Goal: Task Accomplishment & Management: Complete application form

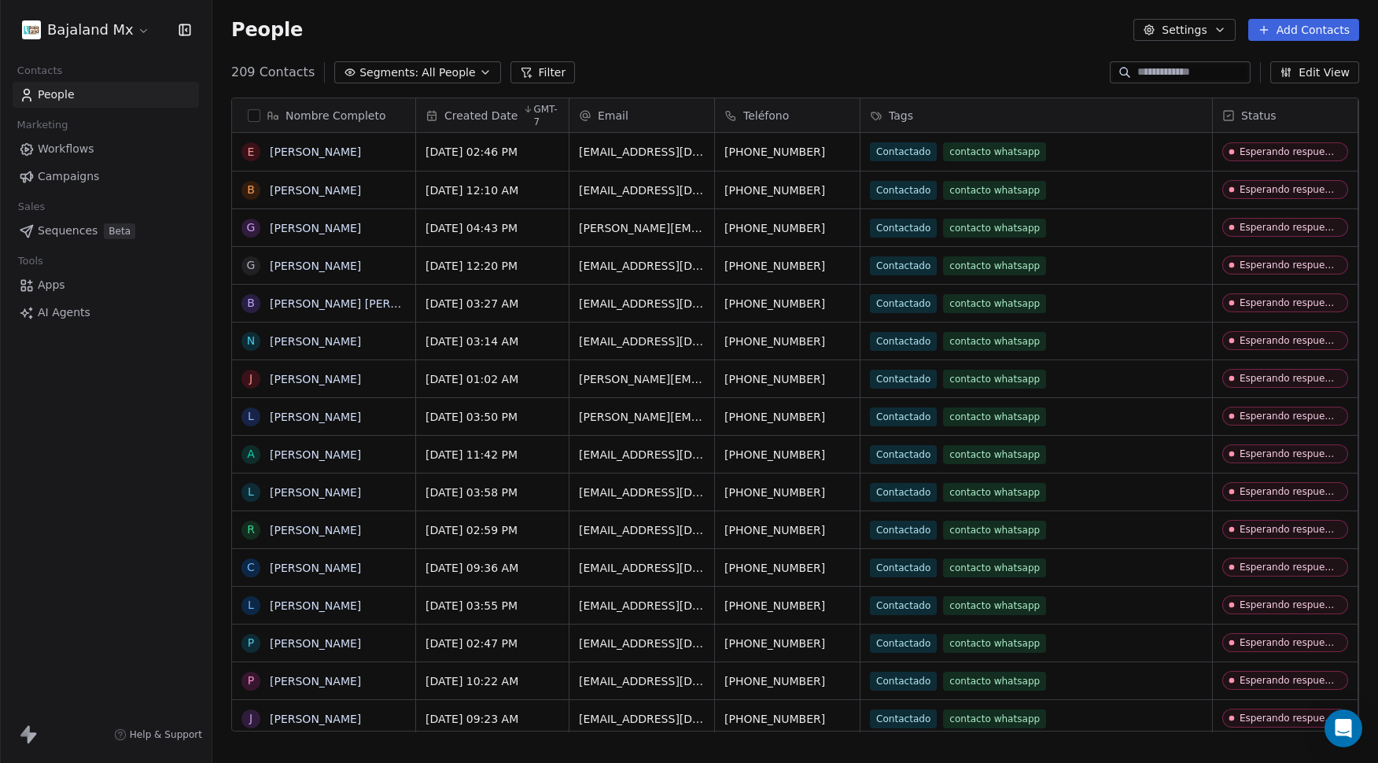
scroll to position [659, 1154]
click at [1307, 32] on button "Add Contacts" at bounding box center [1303, 30] width 111 height 22
click at [1303, 86] on span "Import from CSV" at bounding box center [1299, 89] width 91 height 17
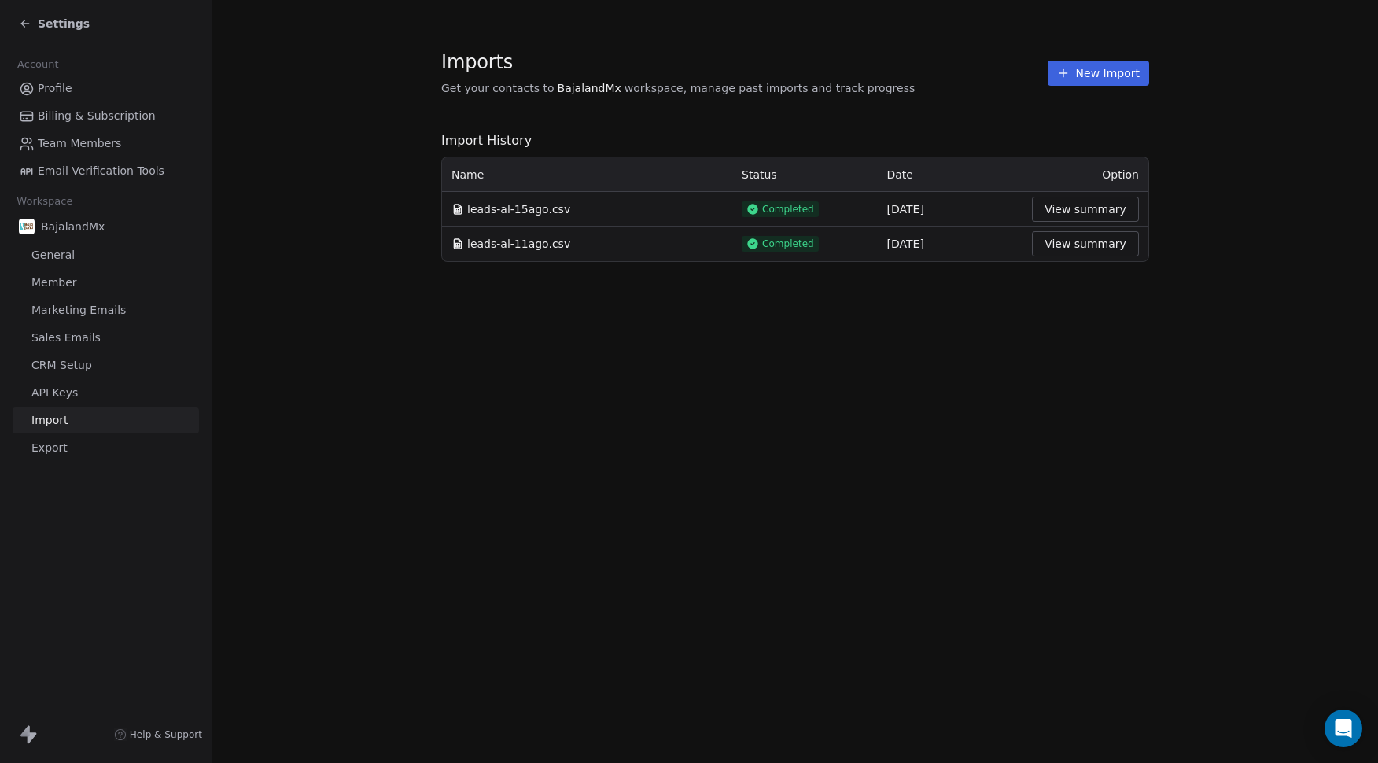
click at [1097, 72] on button "New Import" at bounding box center [1097, 73] width 101 height 25
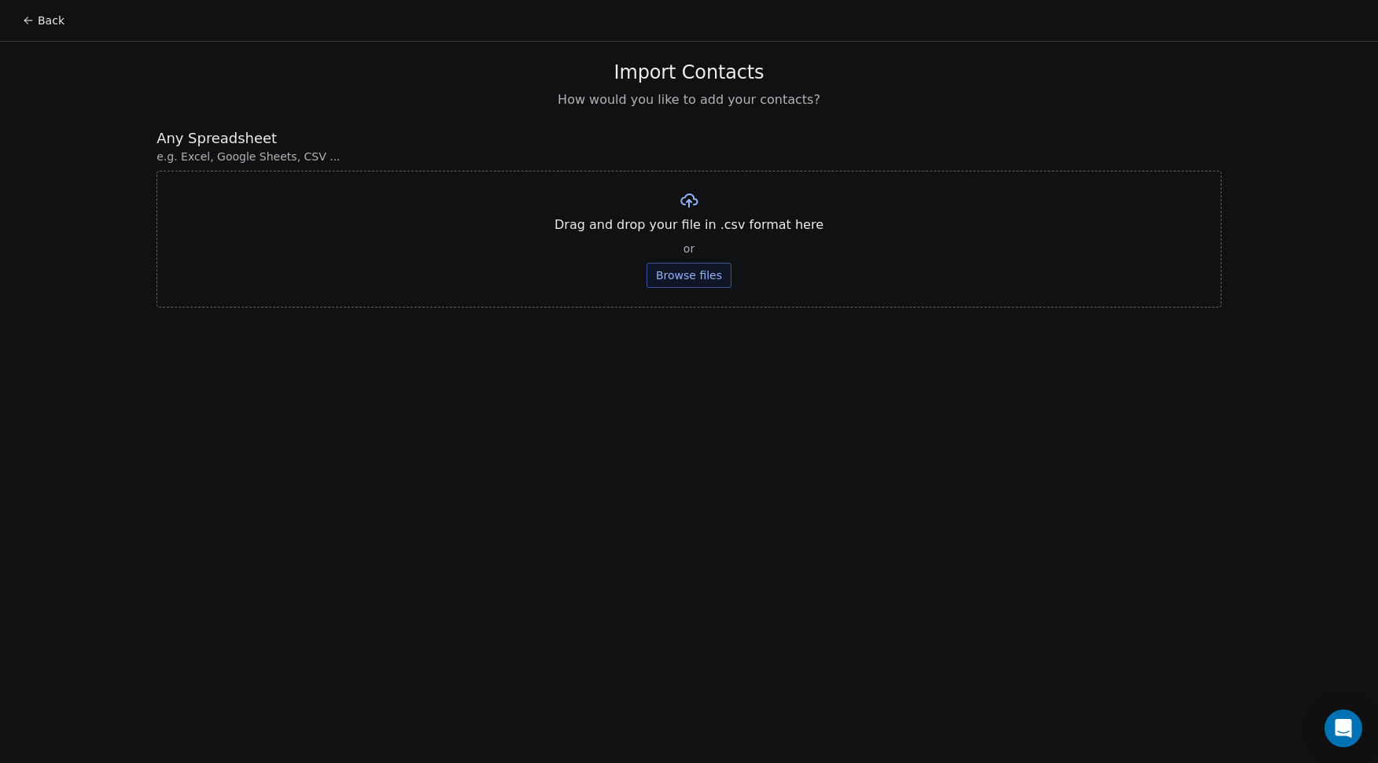
click at [683, 267] on button "Browse files" at bounding box center [688, 275] width 85 height 25
click at [701, 226] on button "Upload" at bounding box center [688, 231] width 57 height 25
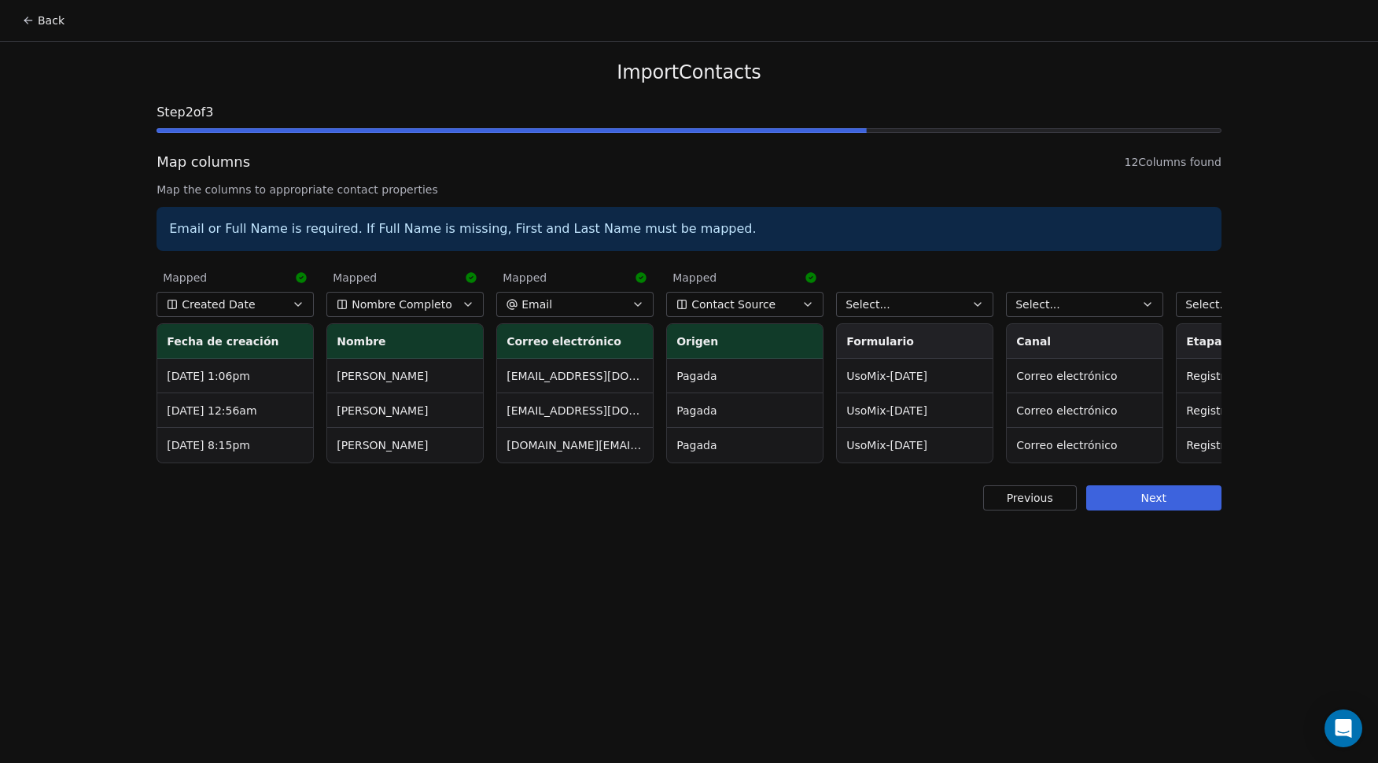
click at [752, 309] on span "Contact Source" at bounding box center [733, 304] width 84 height 16
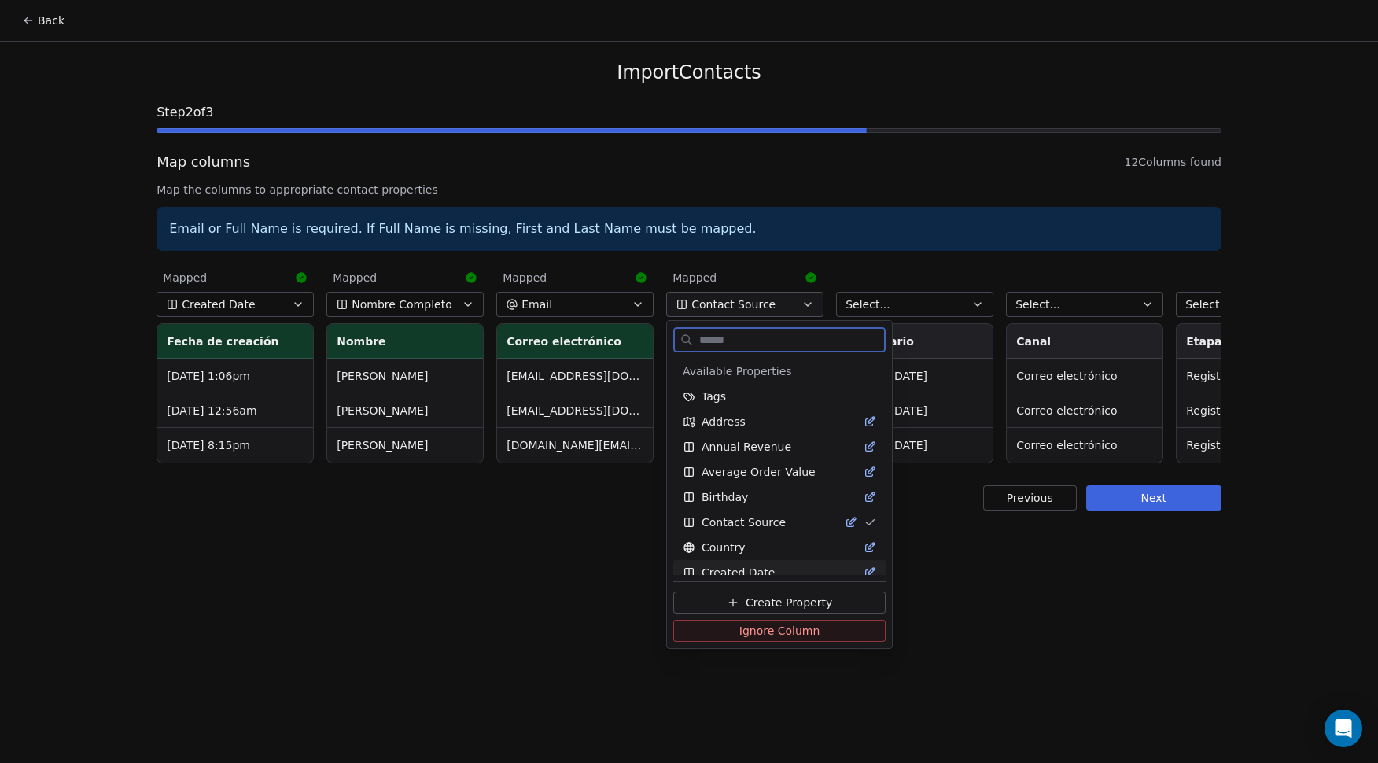
click at [761, 637] on span "Ignore Column" at bounding box center [779, 631] width 81 height 16
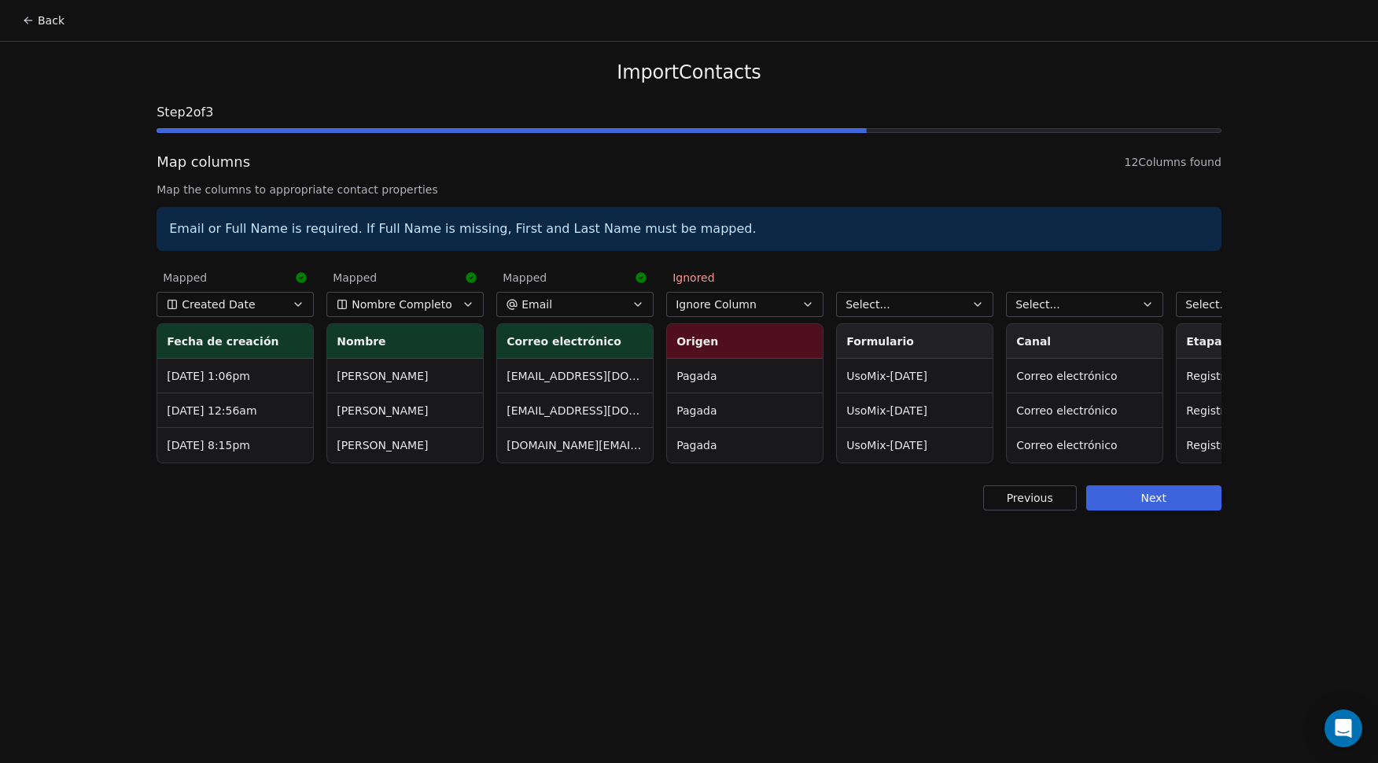
click at [917, 305] on button "Select..." at bounding box center [914, 304] width 157 height 25
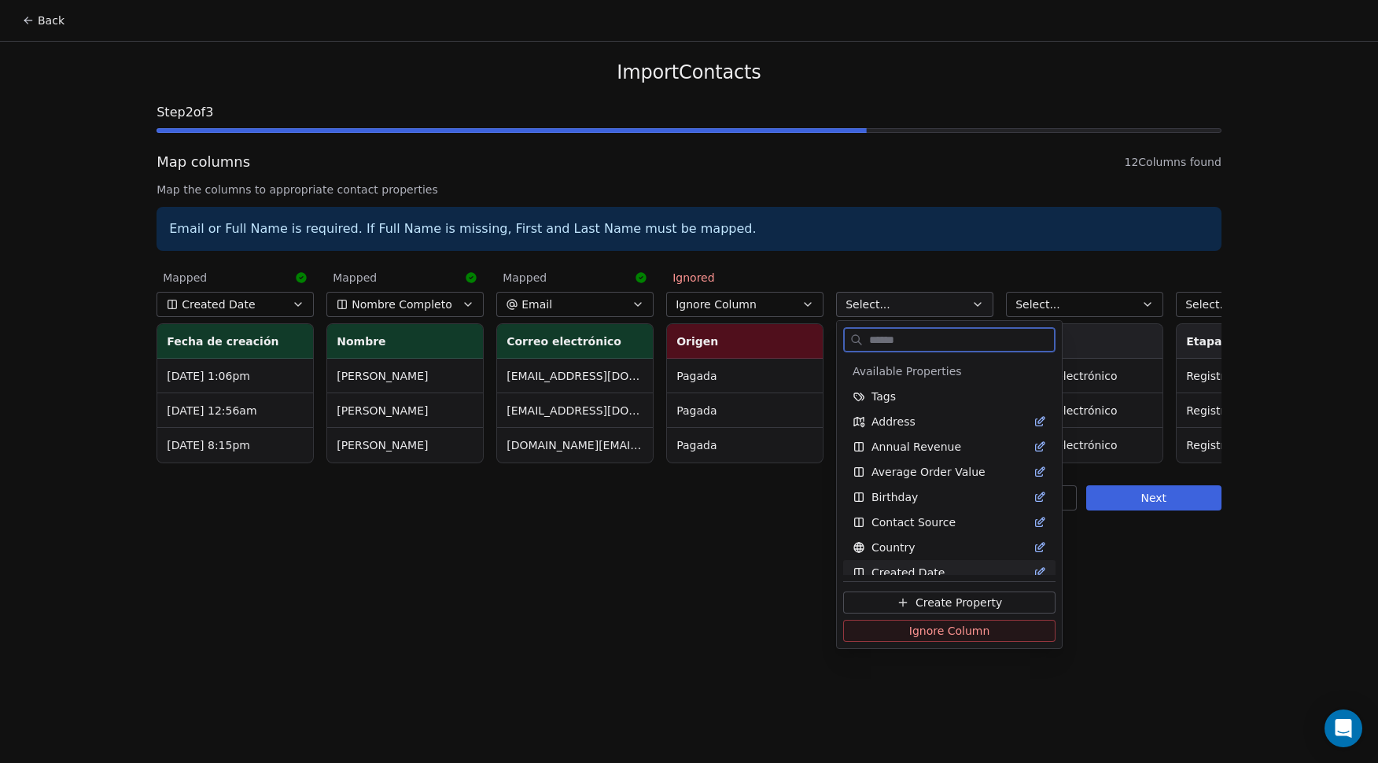
drag, startPoint x: 940, startPoint y: 635, endPoint x: 956, endPoint y: 610, distance: 29.4
click at [940, 634] on span "Ignore Column" at bounding box center [949, 631] width 81 height 16
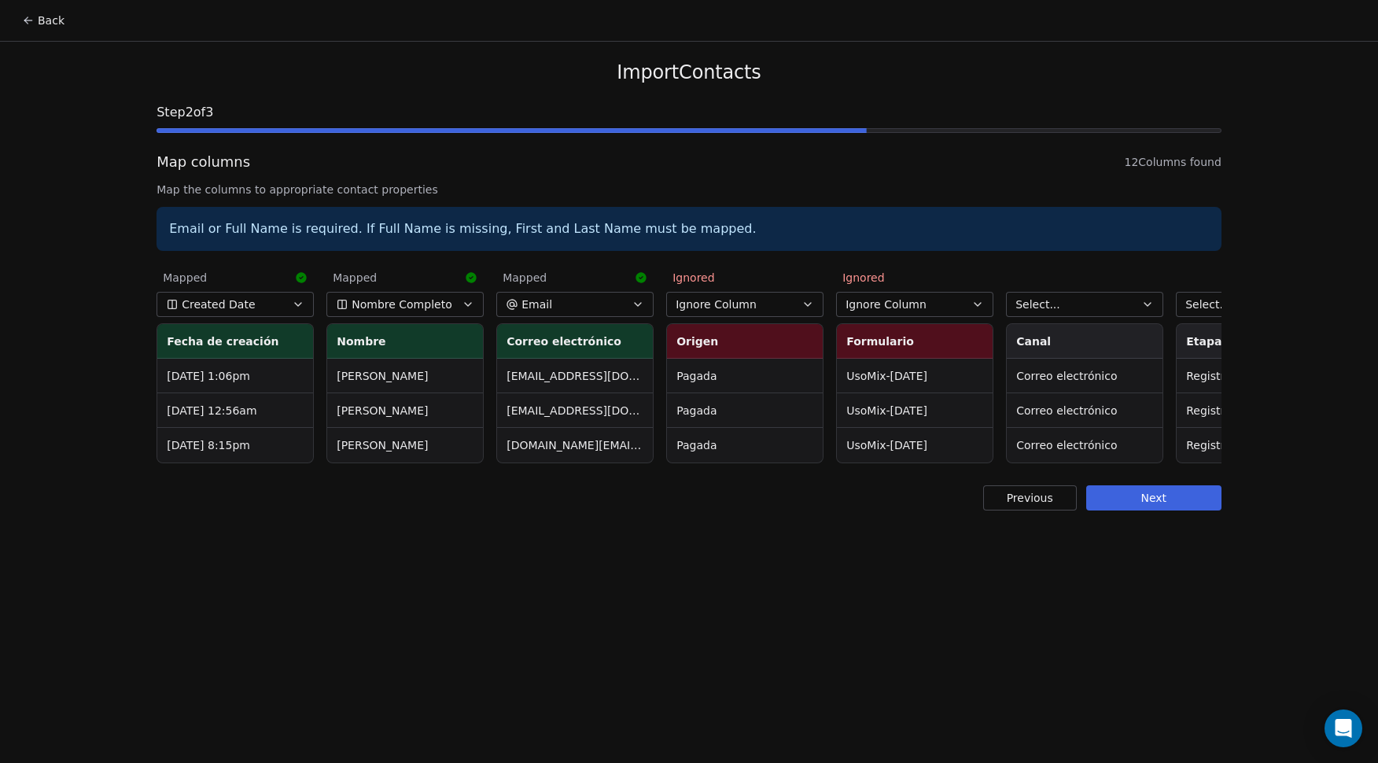
click at [1097, 305] on button "Select..." at bounding box center [1084, 304] width 157 height 25
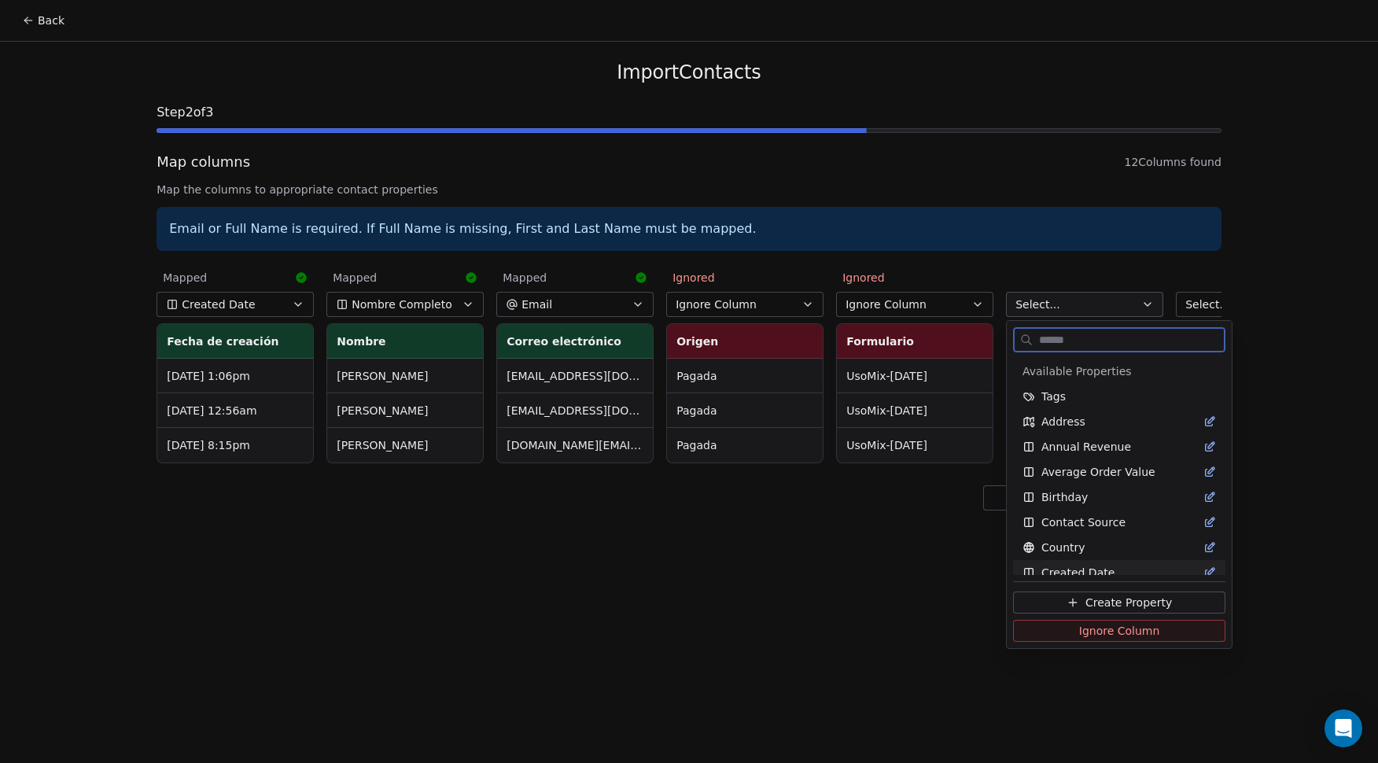
drag, startPoint x: 1073, startPoint y: 631, endPoint x: 1062, endPoint y: 619, distance: 16.1
click at [1072, 631] on button "Ignore Column" at bounding box center [1119, 631] width 212 height 22
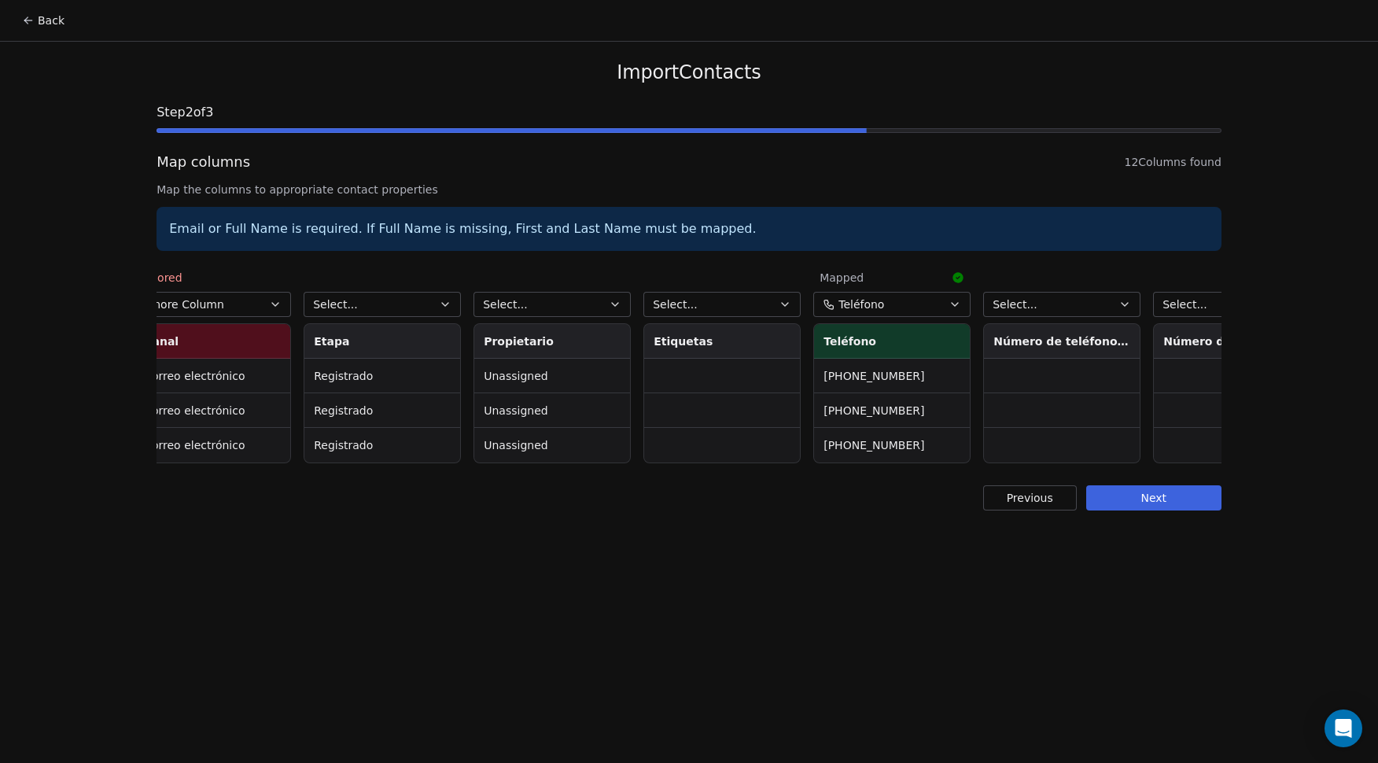
click at [394, 299] on button "Select..." at bounding box center [382, 304] width 157 height 25
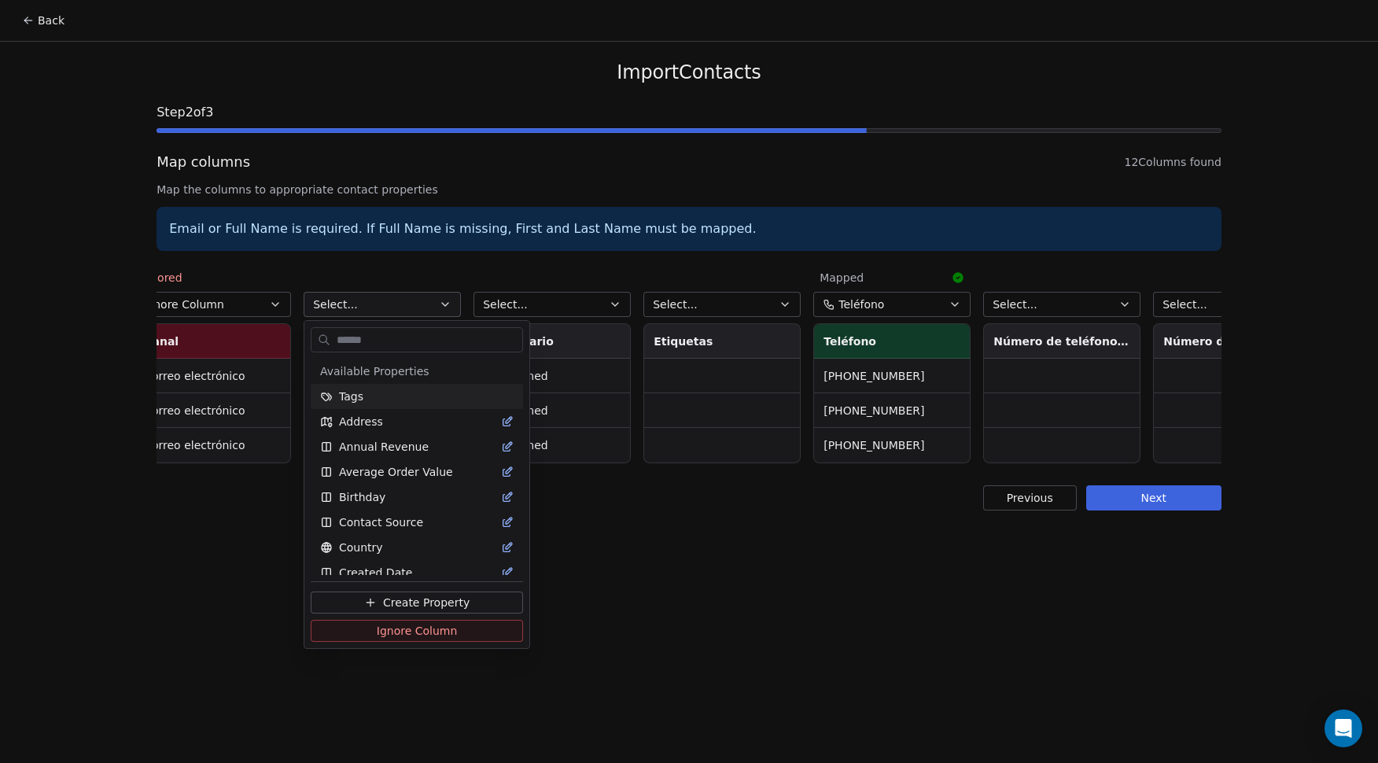
scroll to position [0, 872]
click at [407, 627] on span "Ignore Column" at bounding box center [417, 631] width 81 height 16
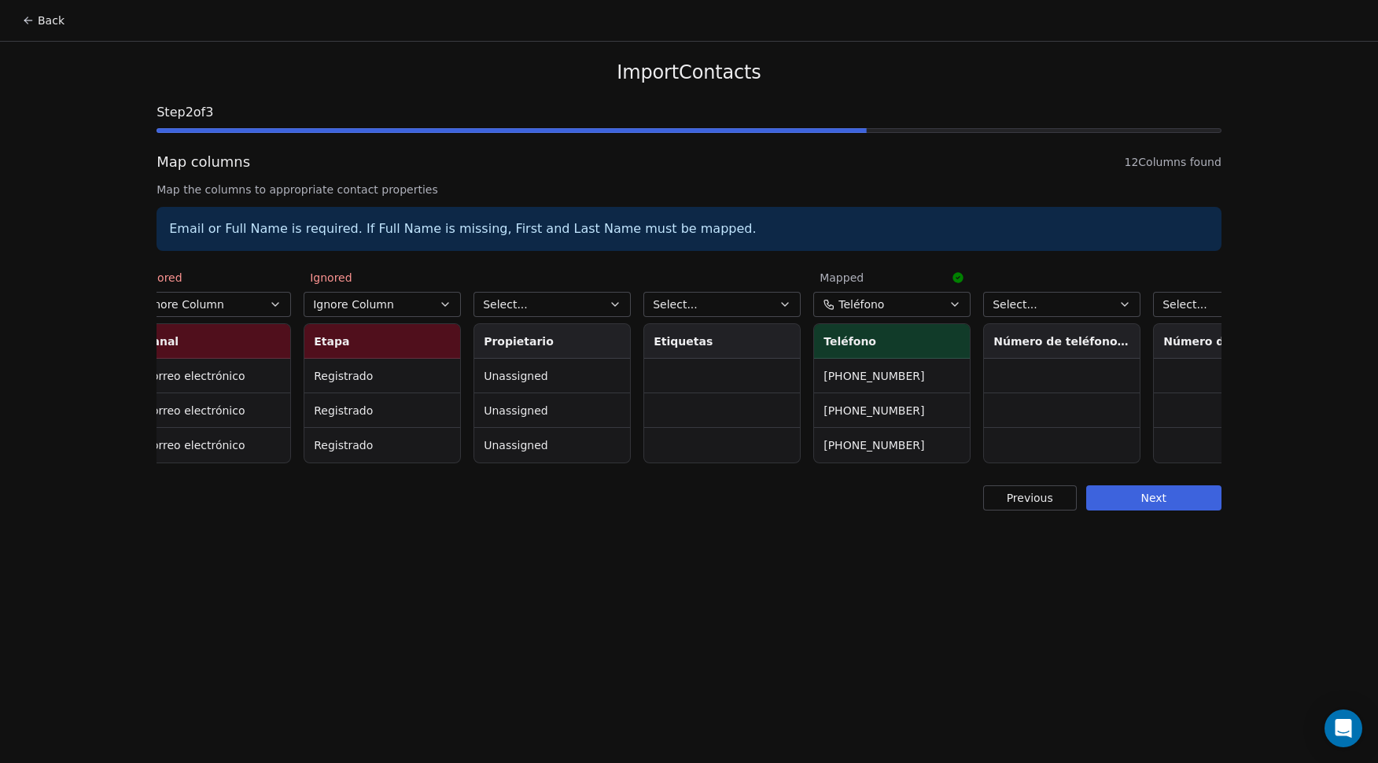
click at [560, 301] on button "Select..." at bounding box center [551, 304] width 157 height 25
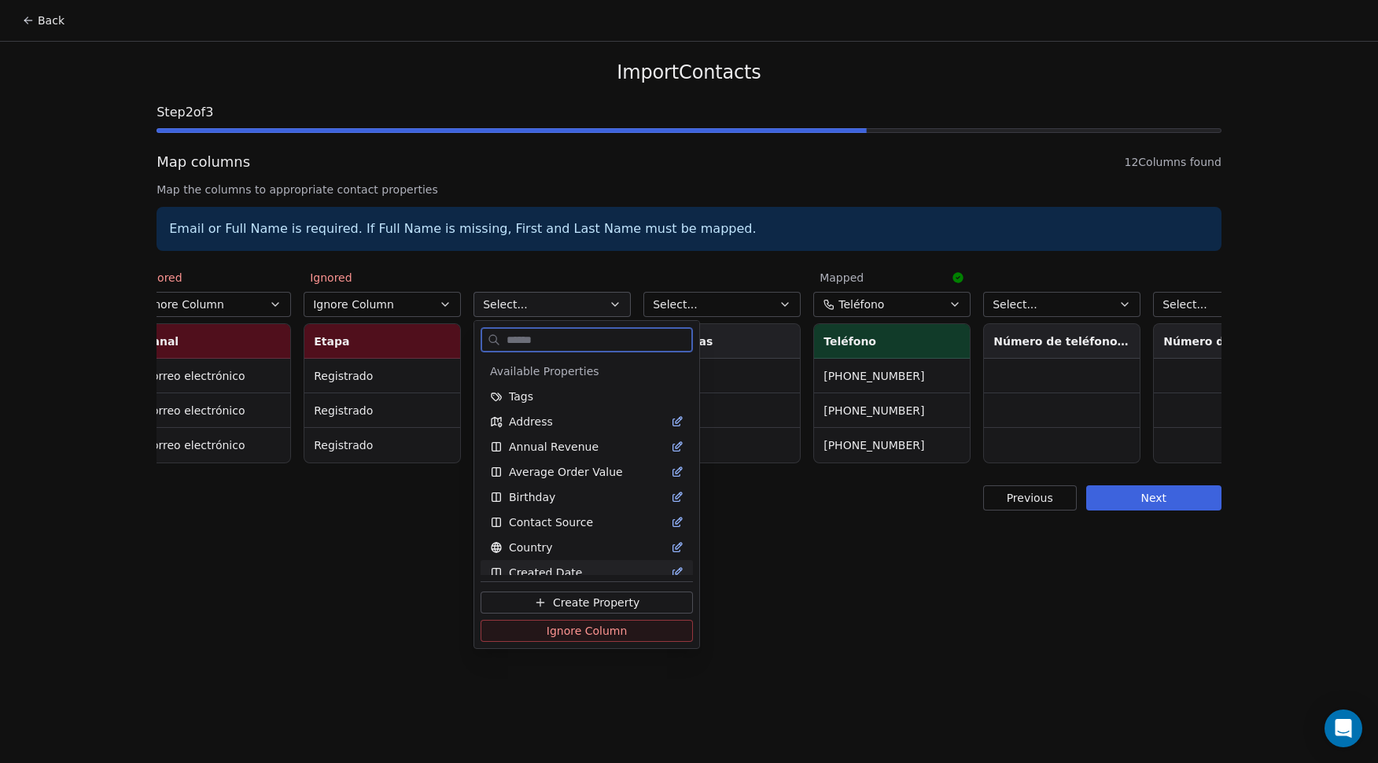
click at [564, 623] on span "Ignore Column" at bounding box center [587, 631] width 81 height 16
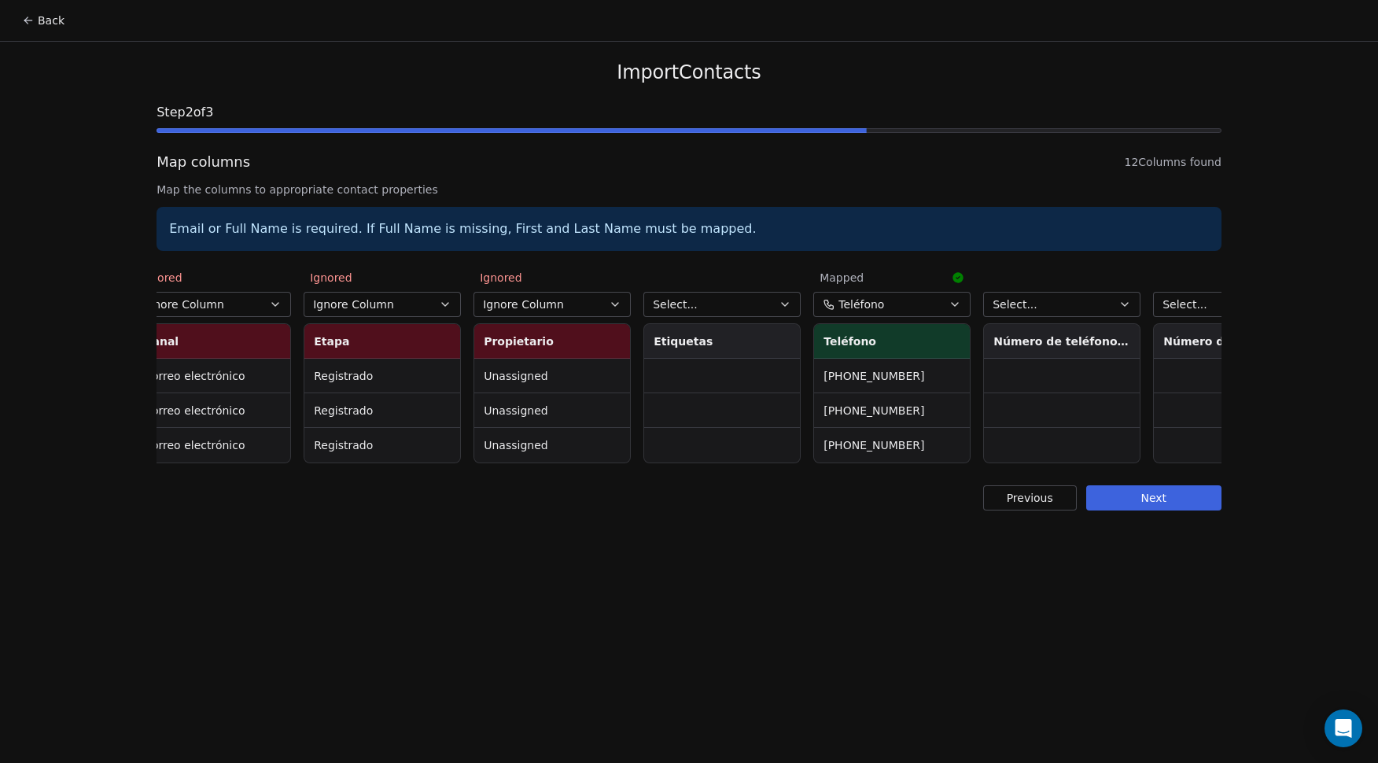
click at [716, 303] on button "Select..." at bounding box center [721, 304] width 157 height 25
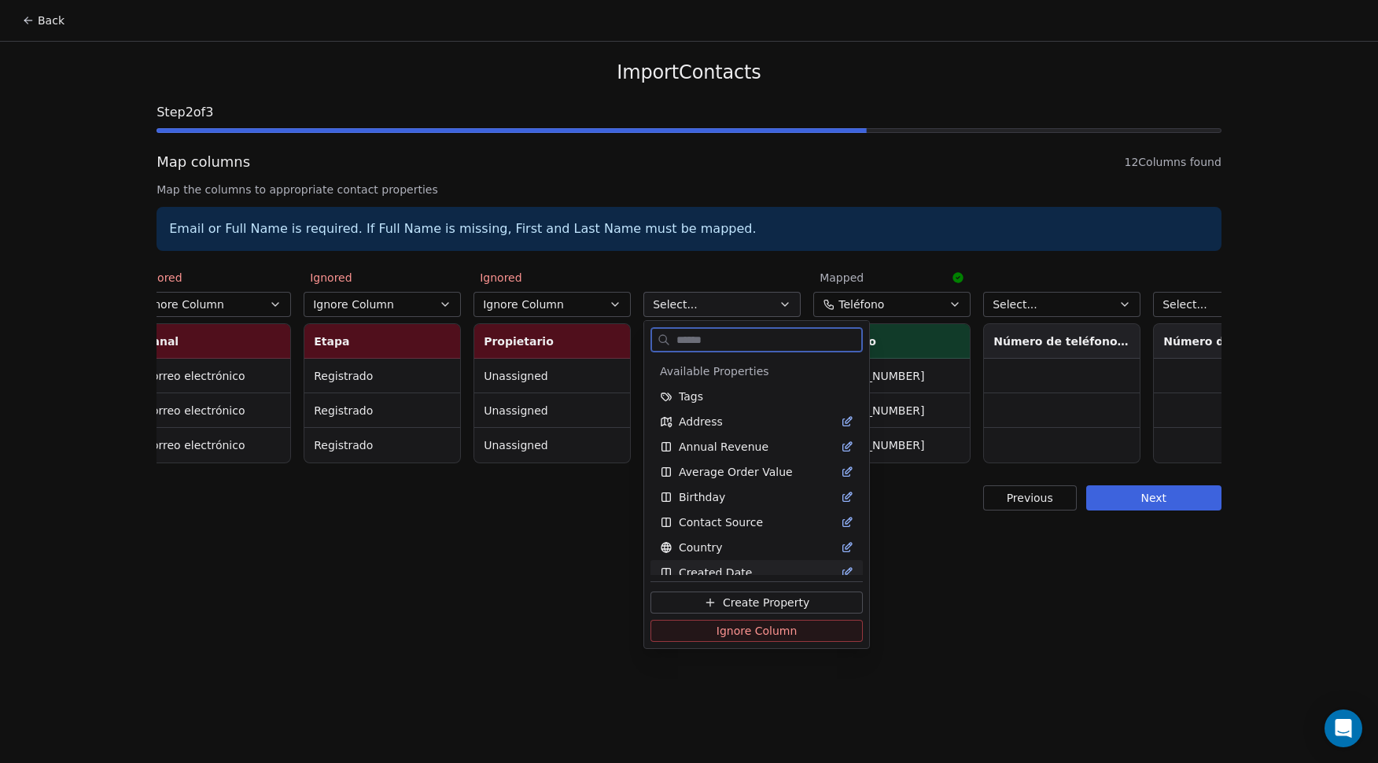
click at [754, 631] on span "Ignore Column" at bounding box center [756, 631] width 81 height 16
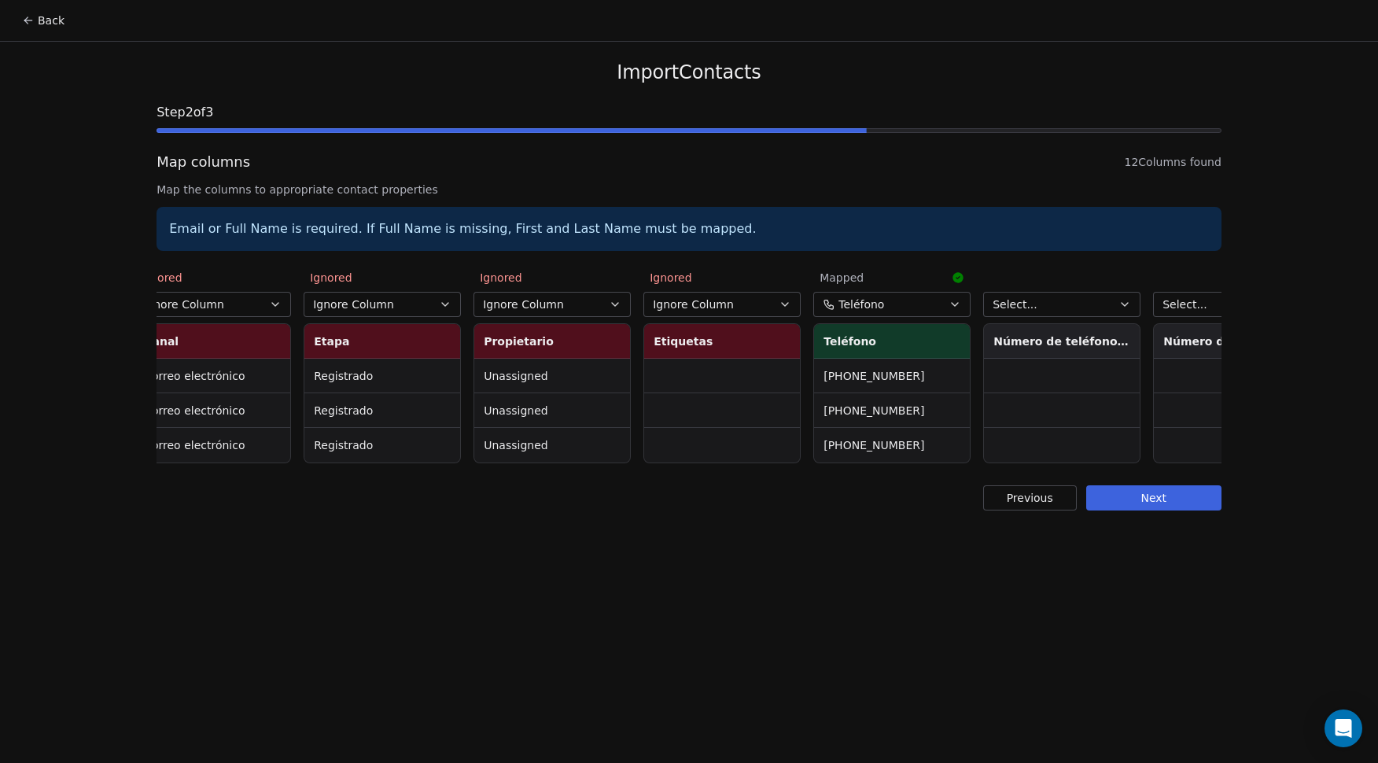
click at [1054, 301] on button "Select..." at bounding box center [1061, 304] width 157 height 25
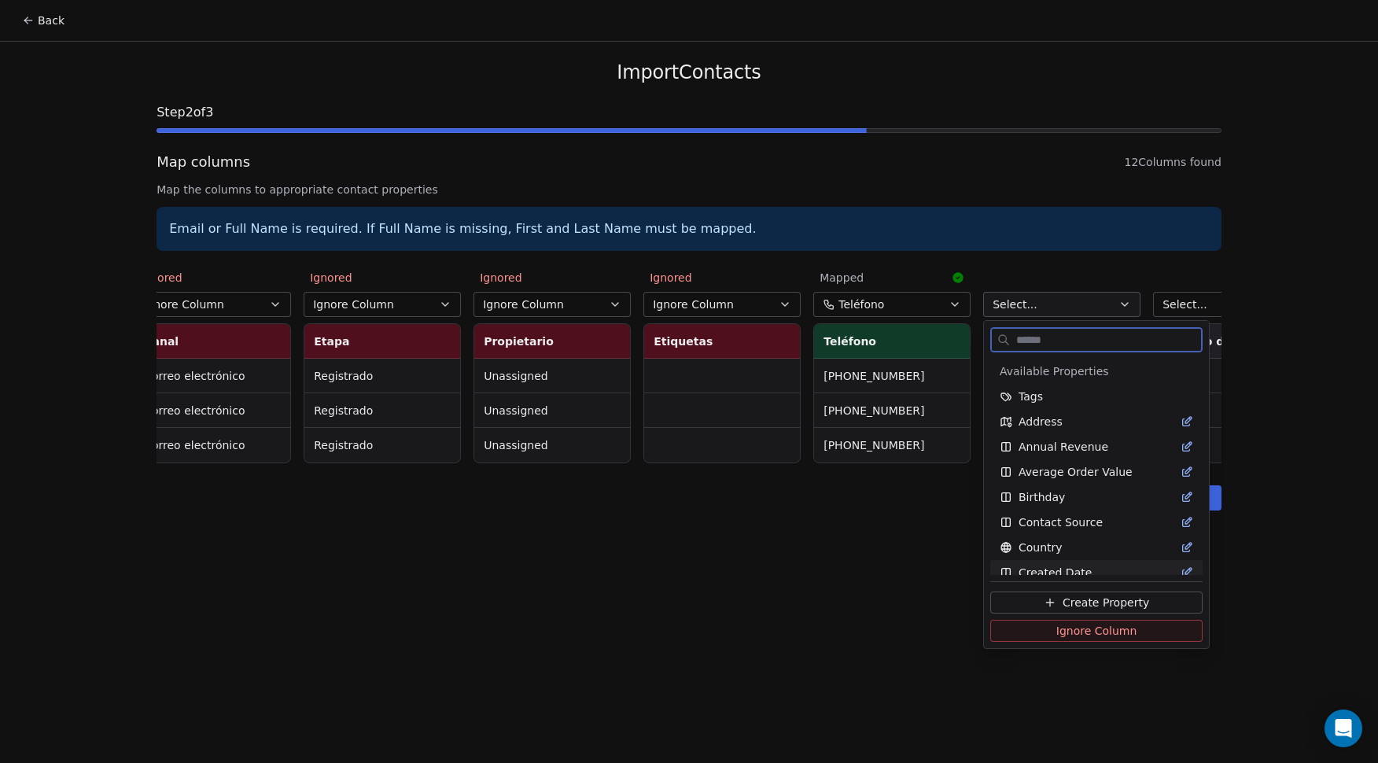
drag, startPoint x: 1062, startPoint y: 631, endPoint x: 1078, endPoint y: 593, distance: 41.6
click at [1062, 629] on span "Ignore Column" at bounding box center [1096, 631] width 81 height 16
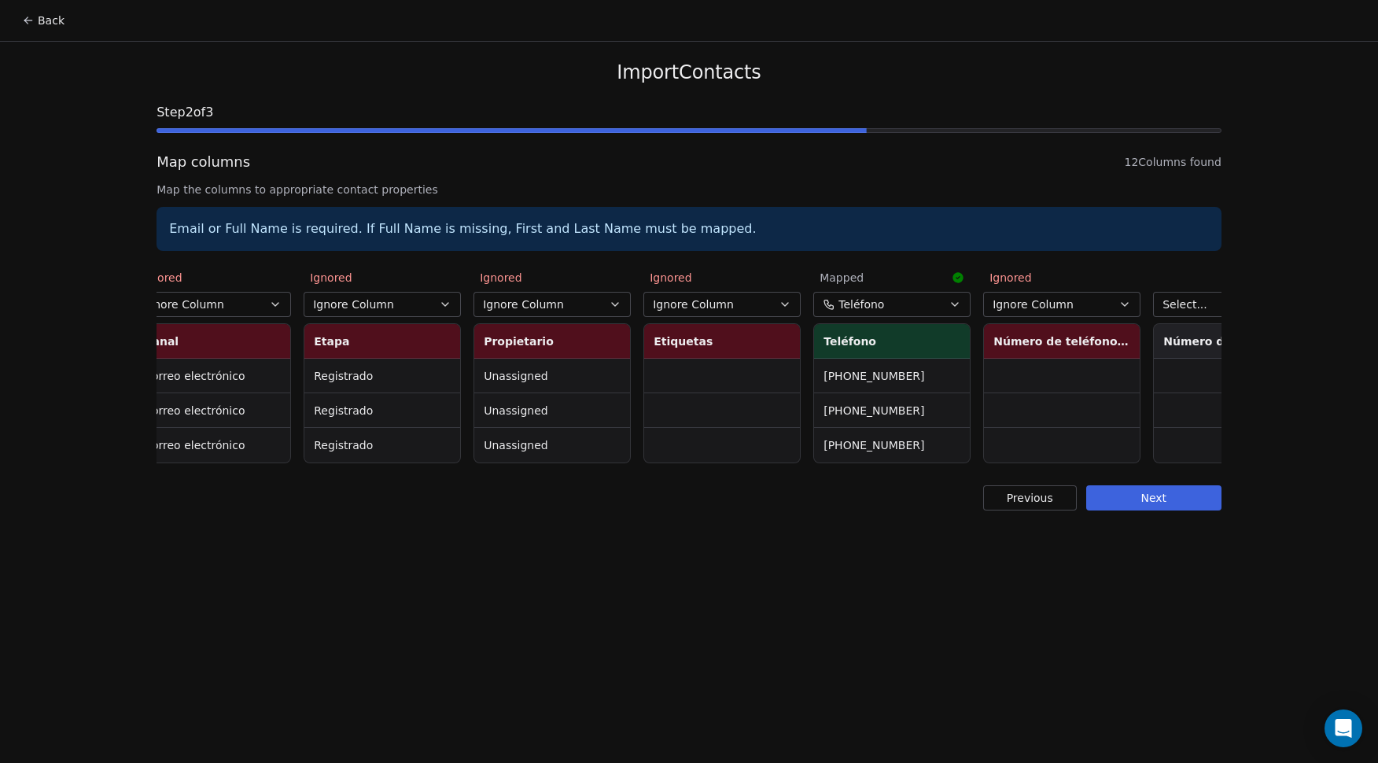
click at [1187, 304] on span "Select..." at bounding box center [1184, 304] width 45 height 16
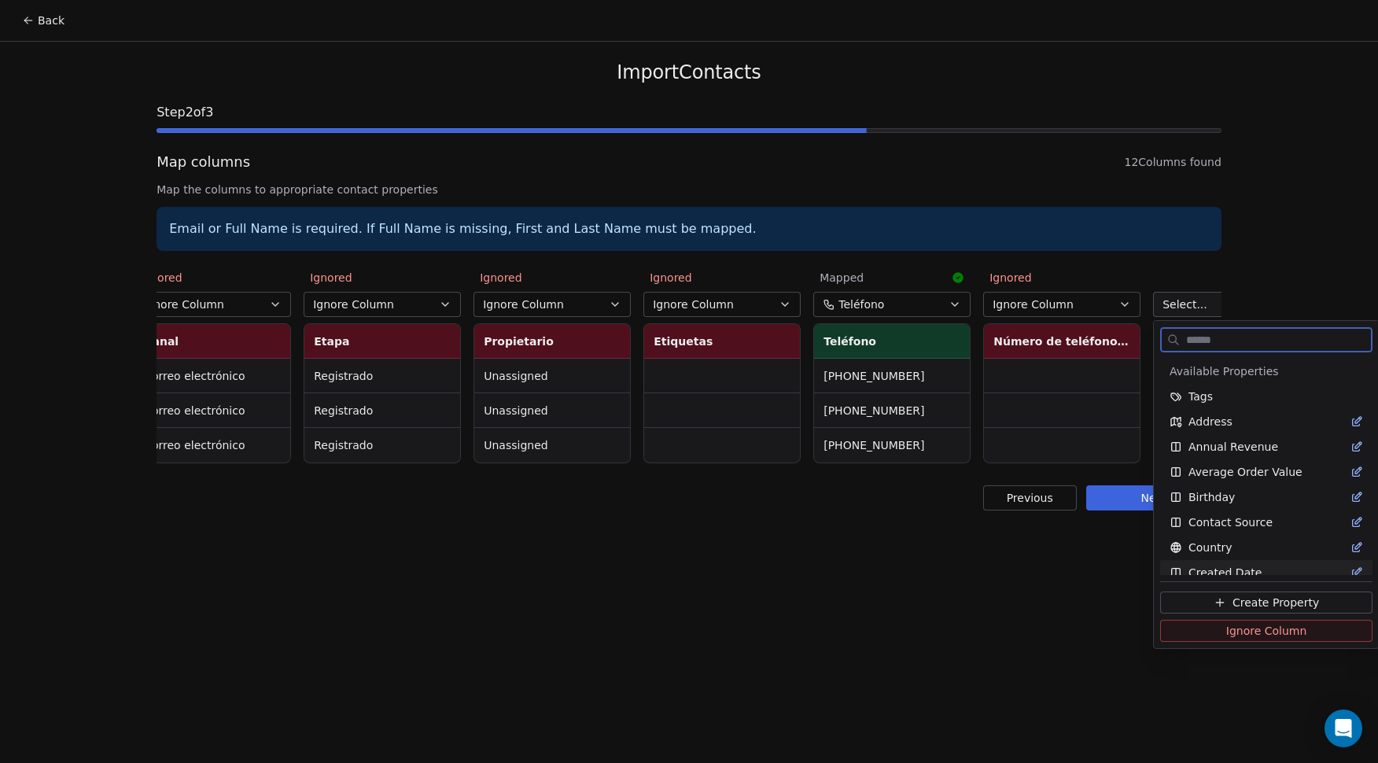
click at [1208, 635] on button "Ignore Column" at bounding box center [1266, 631] width 212 height 22
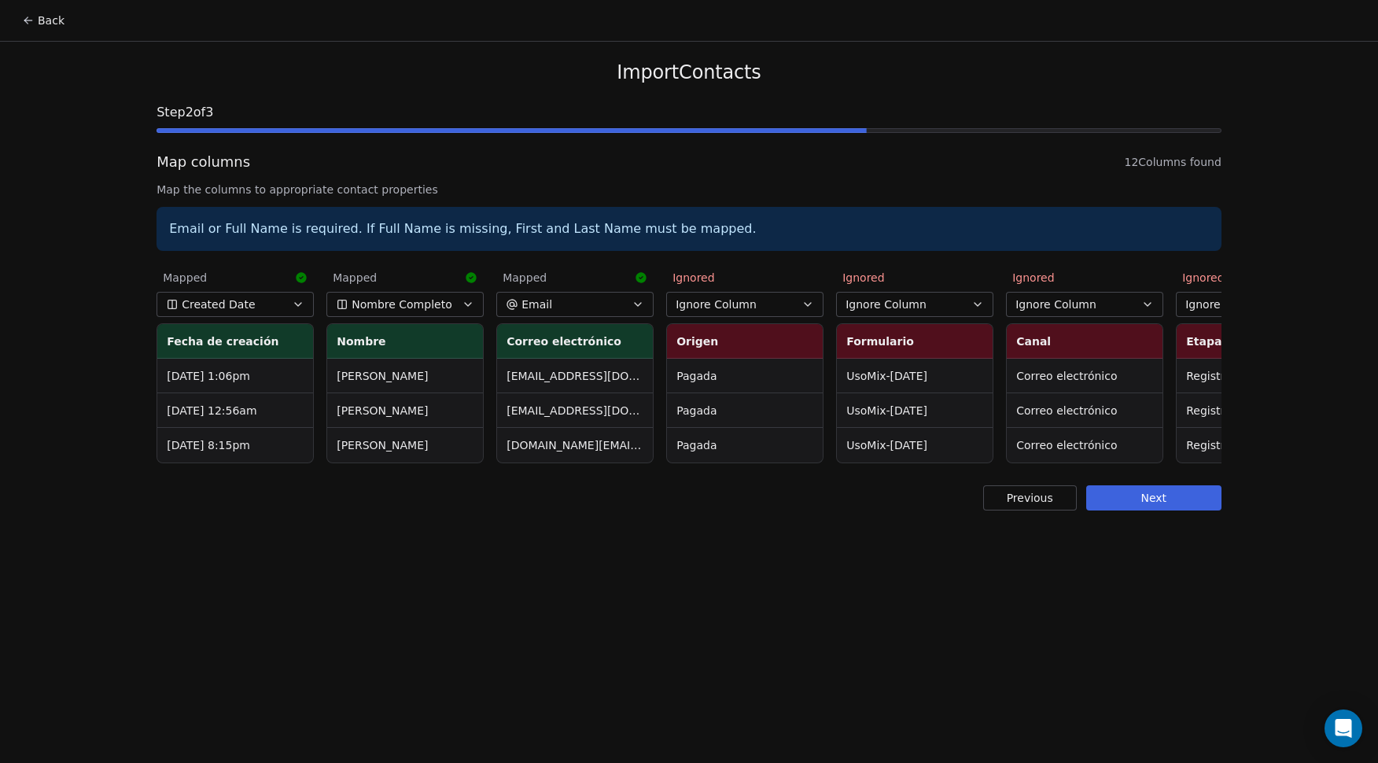
scroll to position [0, 961]
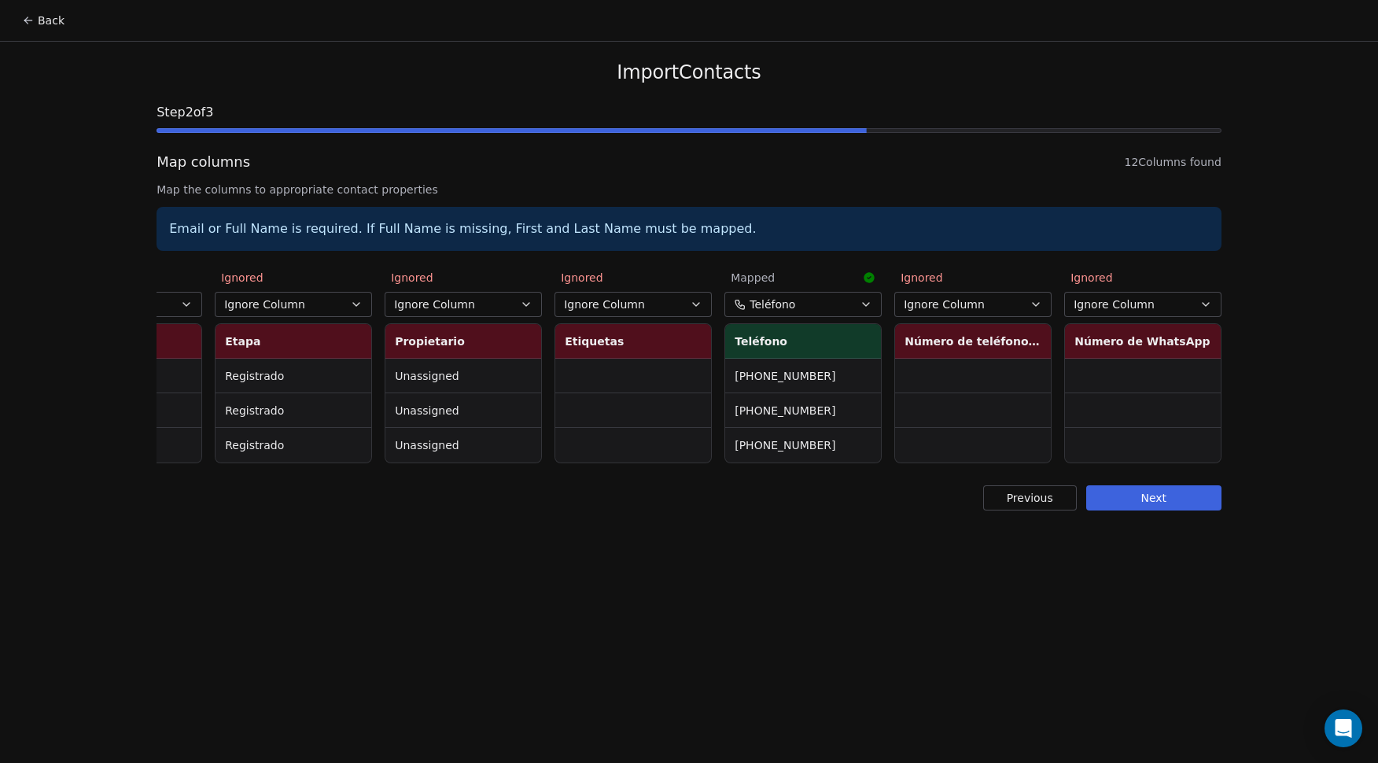
click at [1154, 506] on button "Next" at bounding box center [1153, 497] width 135 height 25
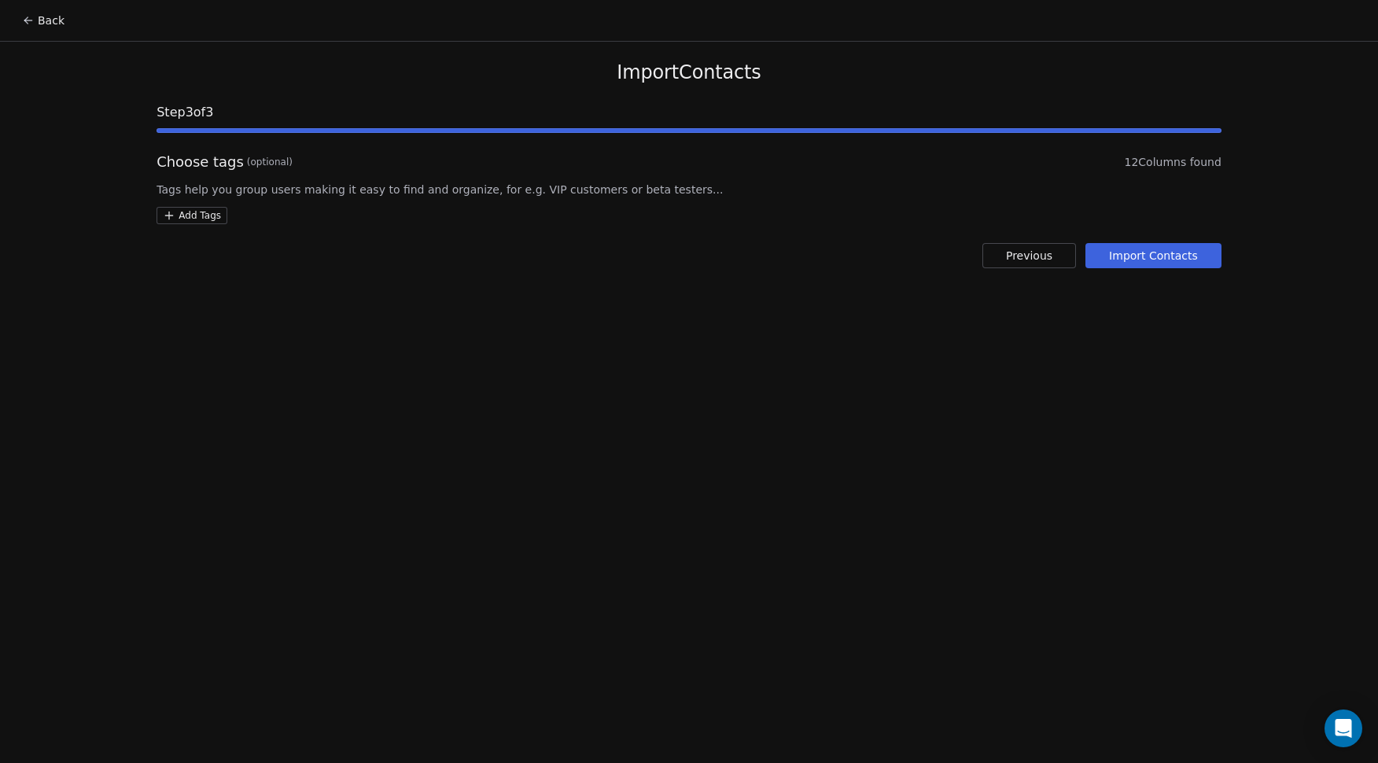
click at [1133, 252] on button "Import Contacts" at bounding box center [1153, 255] width 136 height 25
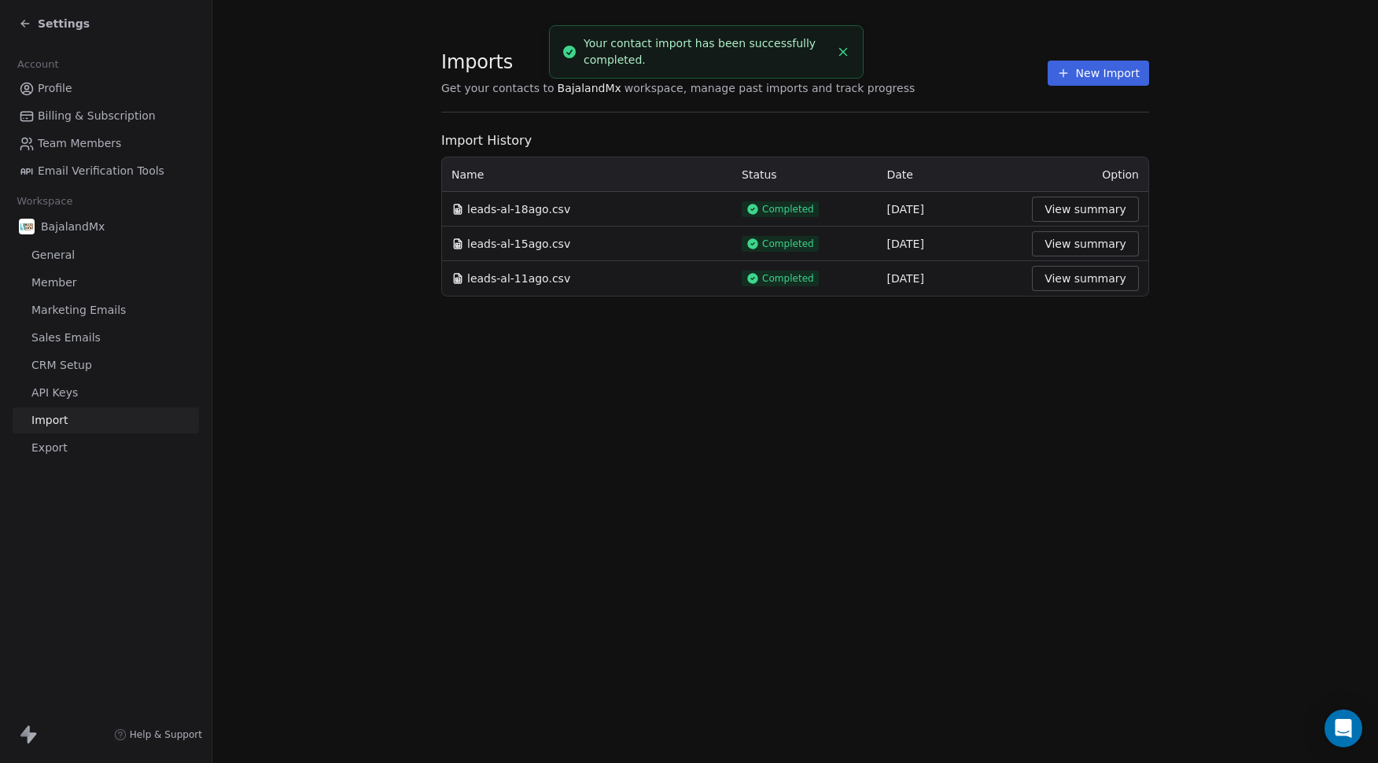
click at [39, 24] on span "Settings" at bounding box center [64, 24] width 52 height 16
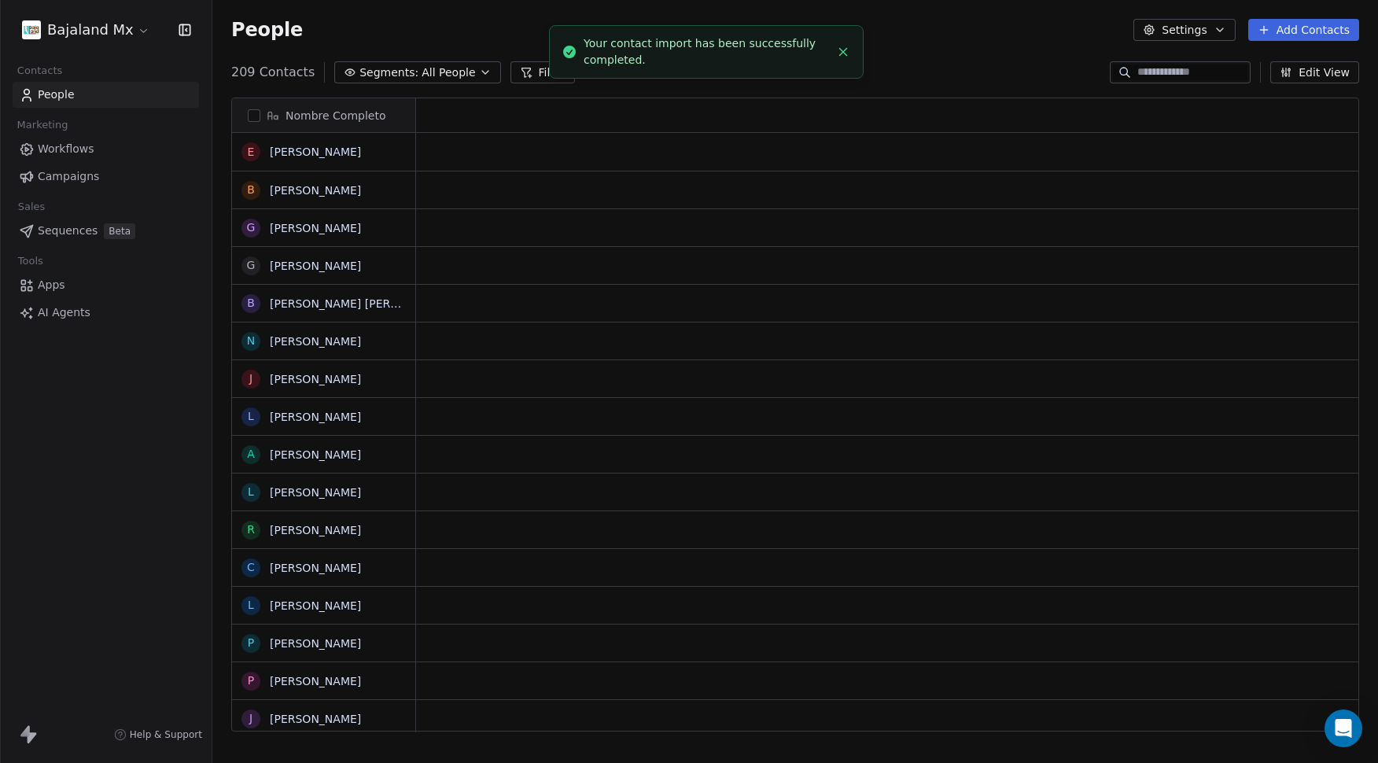
scroll to position [659, 1154]
